Goal: Information Seeking & Learning: Learn about a topic

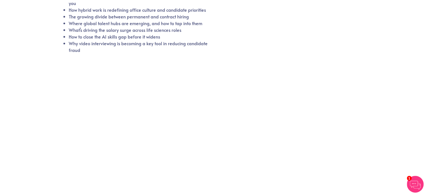
scroll to position [59, 0]
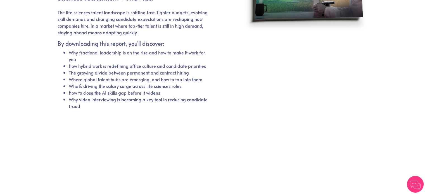
scroll to position [101, 0]
click at [255, 161] on div at bounding box center [213, 185] width 311 height 138
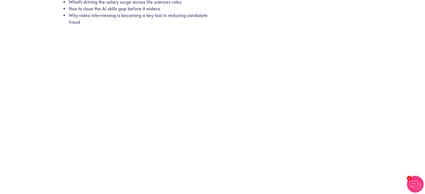
scroll to position [59, 0]
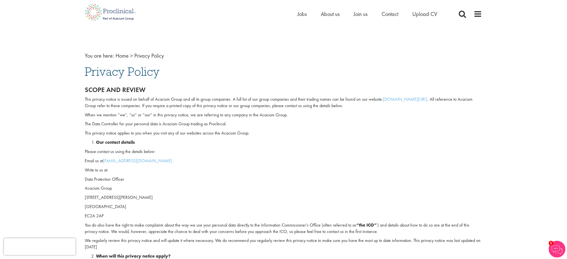
drag, startPoint x: 488, startPoint y: 12, endPoint x: 473, endPoint y: 15, distance: 15.7
click at [473, 15] on div "Home Jobs About us Join us Contact Upload CV" at bounding box center [283, 10] width 567 height 21
click at [473, 15] on div "Home Jobs About us Join us Contact Upload CV" at bounding box center [390, 15] width 185 height 11
click at [475, 15] on span at bounding box center [478, 14] width 8 height 8
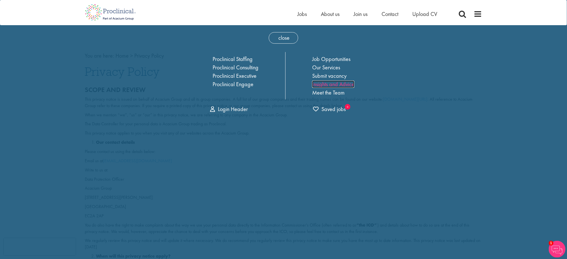
click at [347, 83] on link "Insights and Advice" at bounding box center [333, 84] width 42 height 7
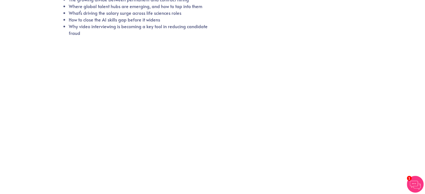
scroll to position [59, 0]
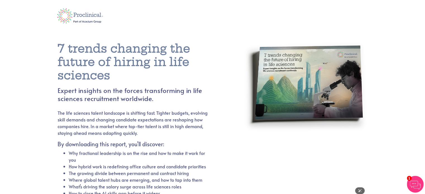
click at [318, 82] on img at bounding box center [306, 116] width 124 height 164
click at [152, 160] on li "Why fractional leadership is on the rise and how to make it work for you" at bounding box center [139, 156] width 140 height 13
drag, startPoint x: 71, startPoint y: 51, endPoint x: 52, endPoint y: 40, distance: 22.2
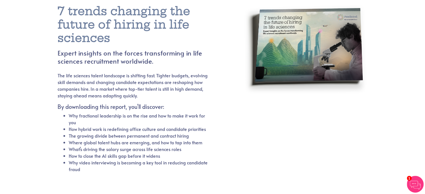
scroll to position [21, 0]
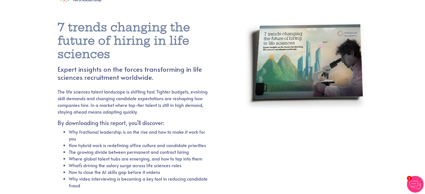
click at [212, 75] on h4 "Expert insights on the forces transforming in life sciences recruitment worldwi…" at bounding box center [140, 73] width 164 height 16
drag, startPoint x: 153, startPoint y: 54, endPoint x: 47, endPoint y: 21, distance: 111.3
click at [47, 21] on section "7 trends changing the future of hiring in life sciences Expert insights on the …" at bounding box center [212, 188] width 425 height 362
copy h1 "7 trends changing the future of hiring in life sciences"
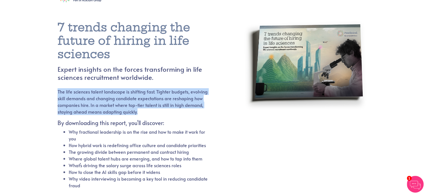
drag, startPoint x: 141, startPoint y: 109, endPoint x: 51, endPoint y: 93, distance: 91.7
click at [51, 93] on section "7 trends changing the future of hiring in life sciences Expert insights on the …" at bounding box center [212, 188] width 425 height 362
copy p "The life sciences talent landscape is shifting fast. Tighter budgets, evolving …"
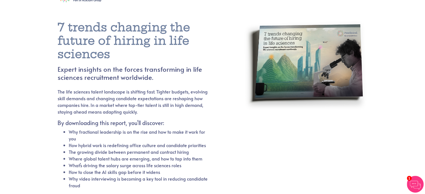
click at [169, 176] on li "Why video interviewing is becoming a key tool in reducing candidate fraud" at bounding box center [139, 182] width 140 height 13
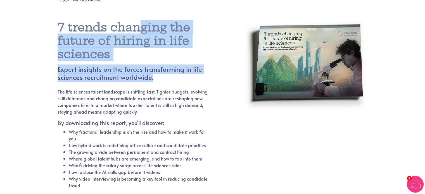
drag, startPoint x: 157, startPoint y: 80, endPoint x: 46, endPoint y: 33, distance: 120.9
click at [46, 33] on section "7 trends changing the future of hiring in life sciences Expert insights on the …" at bounding box center [212, 188] width 425 height 362
click at [171, 59] on h1 "7 trends changing the future of hiring in life sciences" at bounding box center [140, 41] width 164 height 40
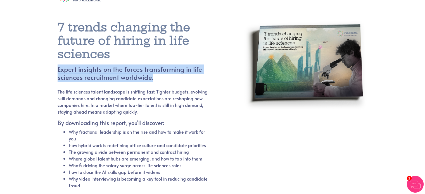
drag, startPoint x: 162, startPoint y: 77, endPoint x: 53, endPoint y: 70, distance: 109.6
click at [53, 70] on section "7 trends changing the future of hiring in life sciences Expert insights on the …" at bounding box center [212, 188] width 425 height 362
copy h4 "Expert insights on the forces transforming in life sciences recruitment worldwi…"
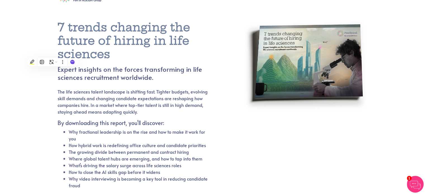
click at [154, 85] on div "7 trends changing the future of hiring in life sciences Expert insights on the …" at bounding box center [147, 108] width 178 height 175
drag, startPoint x: 191, startPoint y: 70, endPoint x: 183, endPoint y: 70, distance: 7.8
click at [183, 70] on h4 "Expert insights on the forces transforming in life sciences recruitment worldwi…" at bounding box center [140, 73] width 164 height 16
click at [14, 22] on section "7 trends changing the future of hiring in life sciences Expert insights on the …" at bounding box center [212, 188] width 425 height 362
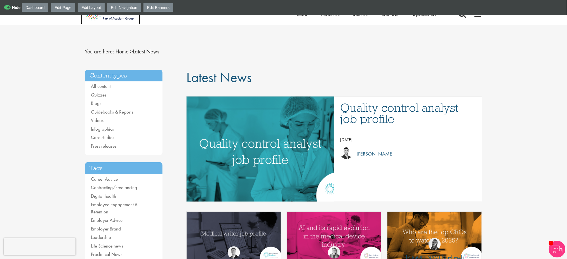
click at [124, 20] on img at bounding box center [110, 12] width 59 height 25
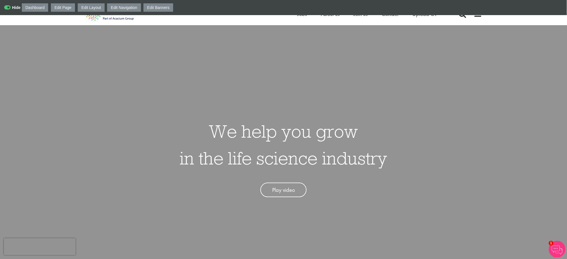
click at [8, 6] on icon at bounding box center [12, 8] width 16 height 6
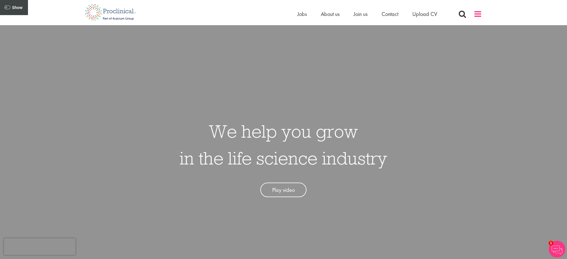
click at [477, 15] on span at bounding box center [478, 14] width 8 height 8
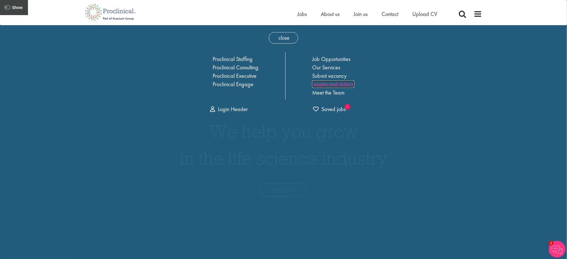
click at [332, 85] on link "Insights and Advice" at bounding box center [333, 84] width 42 height 7
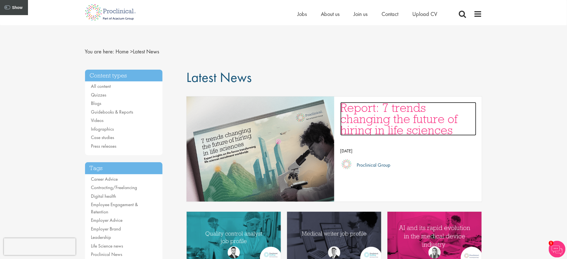
click at [366, 110] on h3 "Report: 7 trends changing the future of hiring in life sciences" at bounding box center [408, 119] width 136 height 34
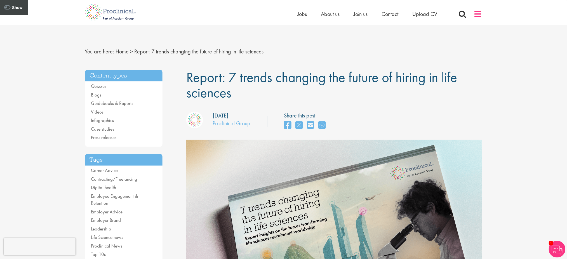
click at [476, 14] on span at bounding box center [478, 14] width 8 height 8
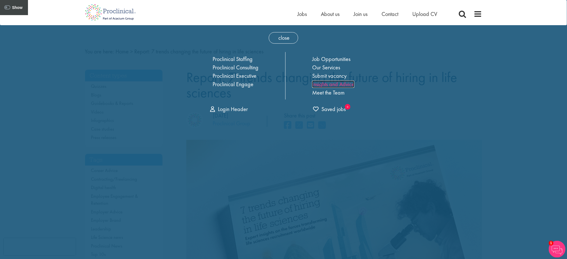
click at [314, 85] on link "Insights and Advice" at bounding box center [333, 84] width 42 height 7
